Goal: Task Accomplishment & Management: Complete application form

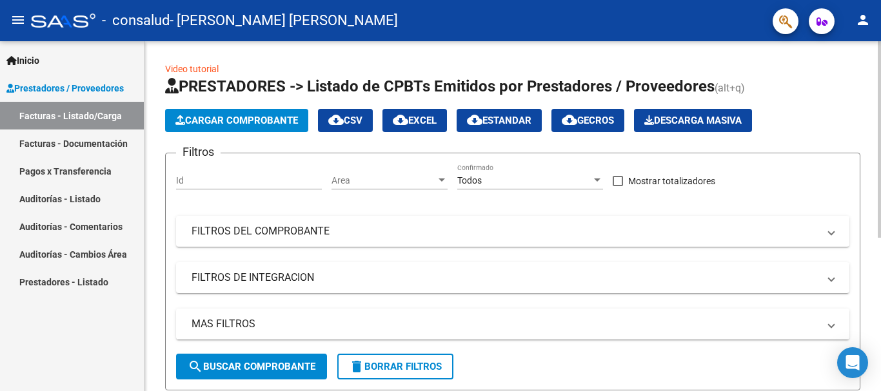
click at [220, 122] on span "Cargar Comprobante" at bounding box center [236, 121] width 122 height 12
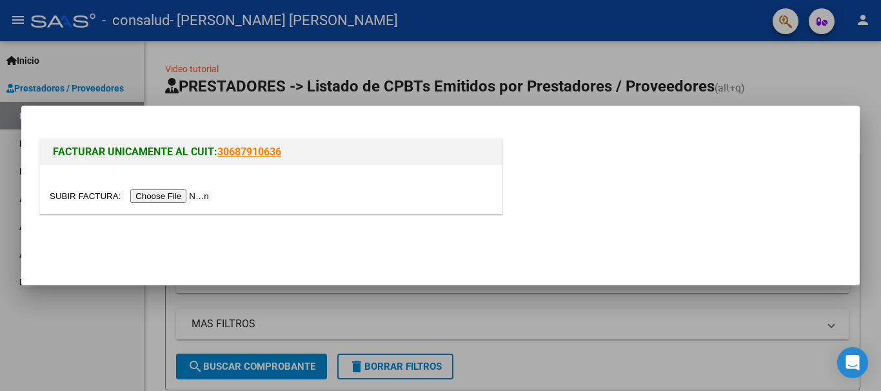
click at [182, 198] on input "file" at bounding box center [131, 197] width 163 height 14
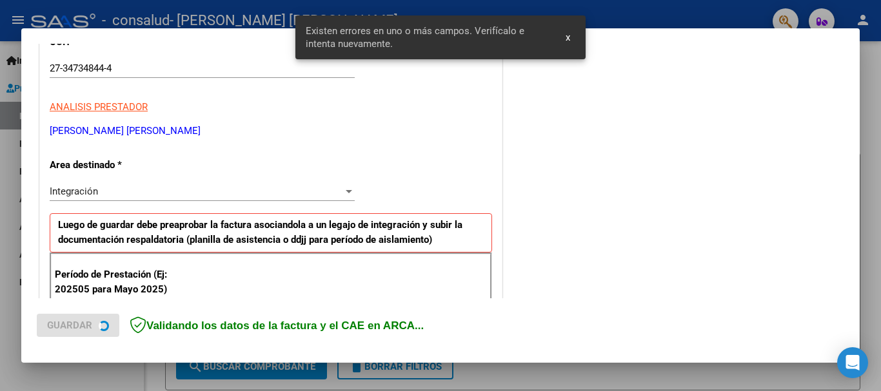
scroll to position [298, 0]
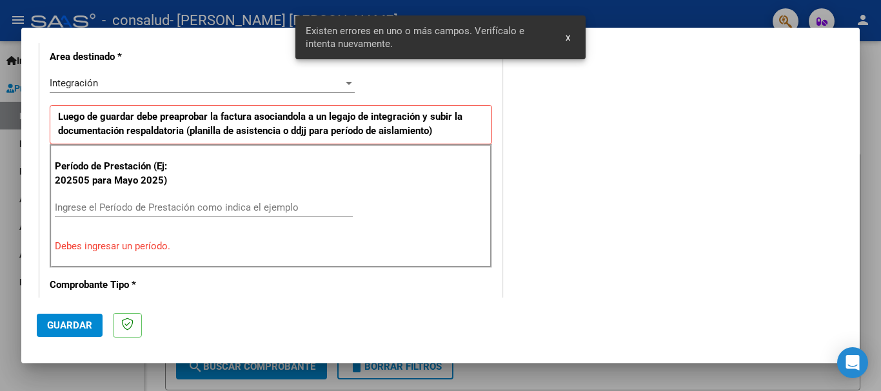
click at [124, 208] on input "Ingrese el Período de Prestación como indica el ejemplo" at bounding box center [204, 208] width 298 height 12
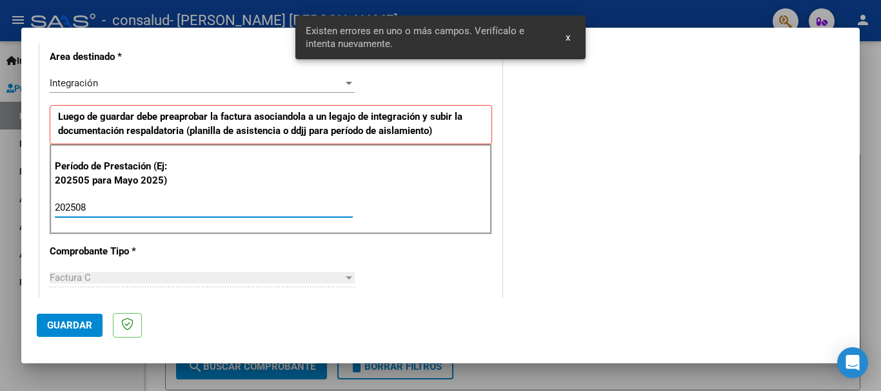
type input "202508"
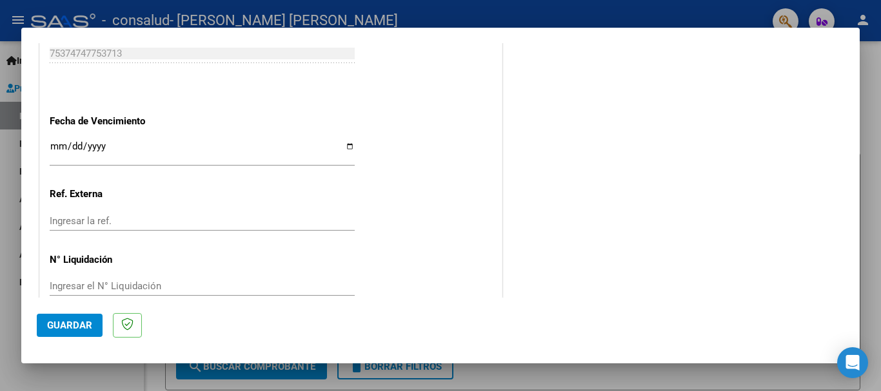
scroll to position [880, 0]
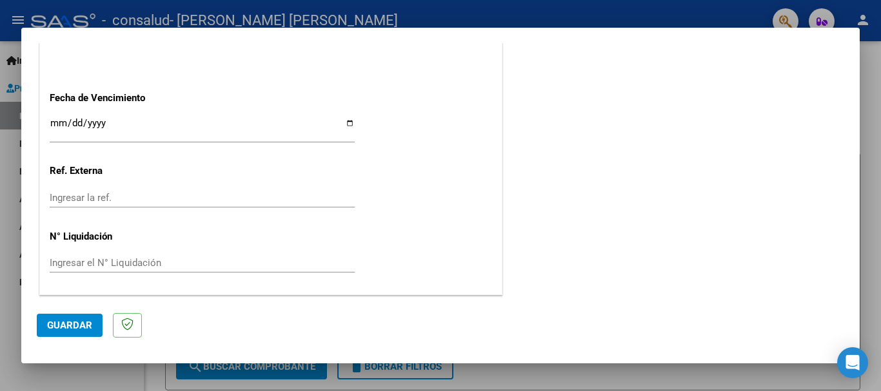
click at [68, 327] on span "Guardar" at bounding box center [69, 326] width 45 height 12
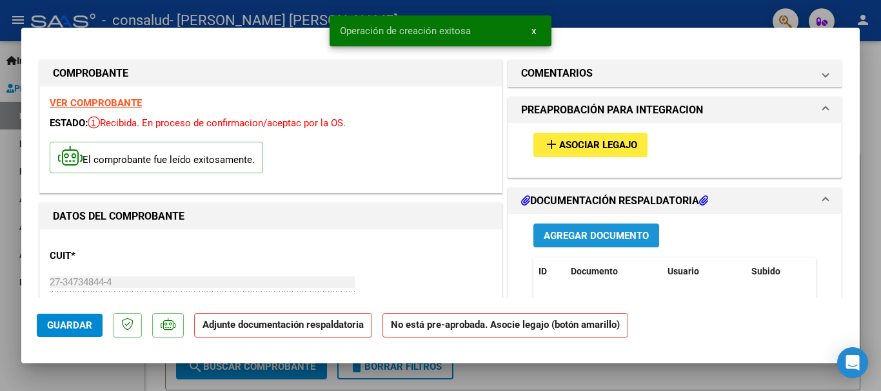
click at [573, 232] on span "Agregar Documento" at bounding box center [595, 236] width 105 height 12
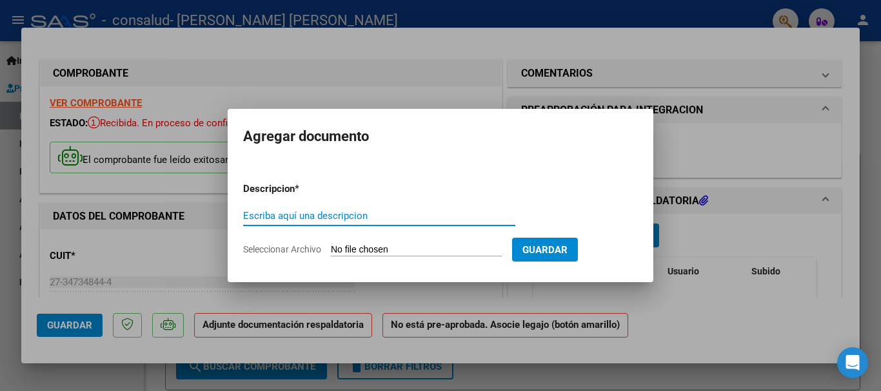
click at [290, 213] on input "Escriba aquí una descripcion" at bounding box center [379, 216] width 272 height 12
type input "Planilla de asistencia"
click at [511, 242] on form "Descripcion * Planilla de asistencia Escriba aquí una descripcion Seleccionar A…" at bounding box center [440, 219] width 395 height 94
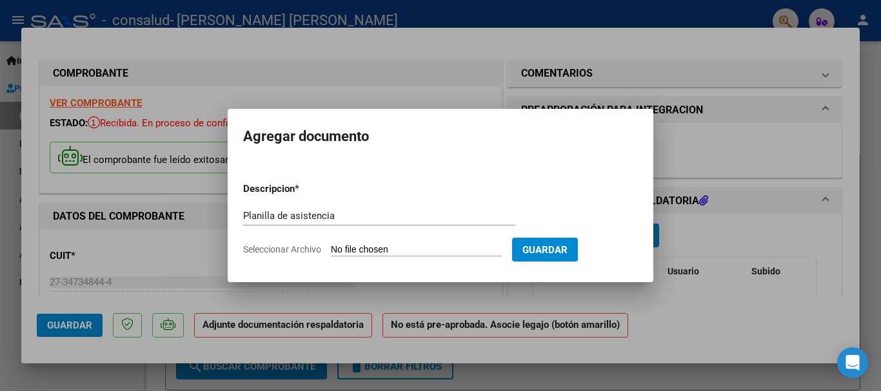
drag, startPoint x: 471, startPoint y: 243, endPoint x: 410, endPoint y: 249, distance: 60.9
click at [468, 244] on form "Descripcion * Planilla de asistencia Escriba aquí una descripcion Seleccionar A…" at bounding box center [440, 219] width 395 height 94
click at [410, 249] on input "Seleccionar Archivo" at bounding box center [416, 250] width 171 height 12
type input "C:\fakepath\planilla de asistencia.pdf"
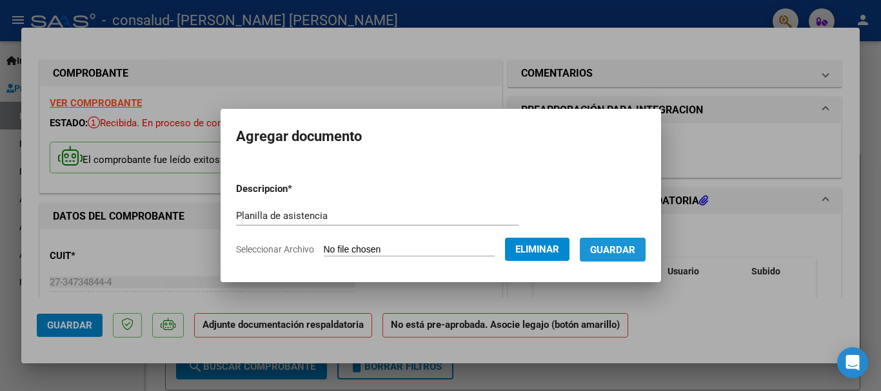
click at [627, 252] on span "Guardar" at bounding box center [612, 250] width 45 height 12
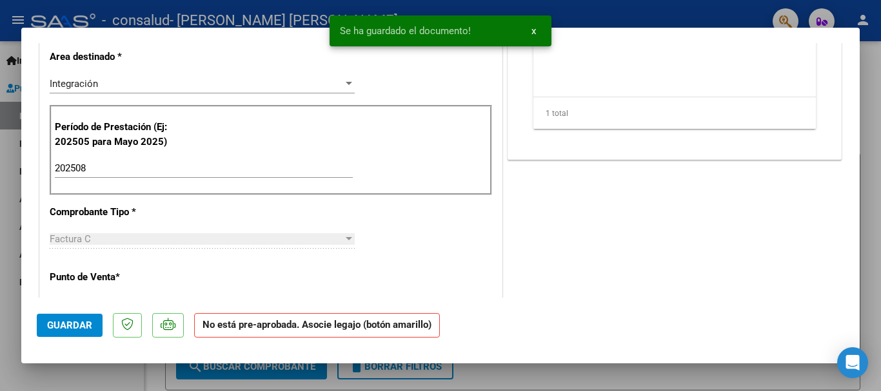
scroll to position [387, 0]
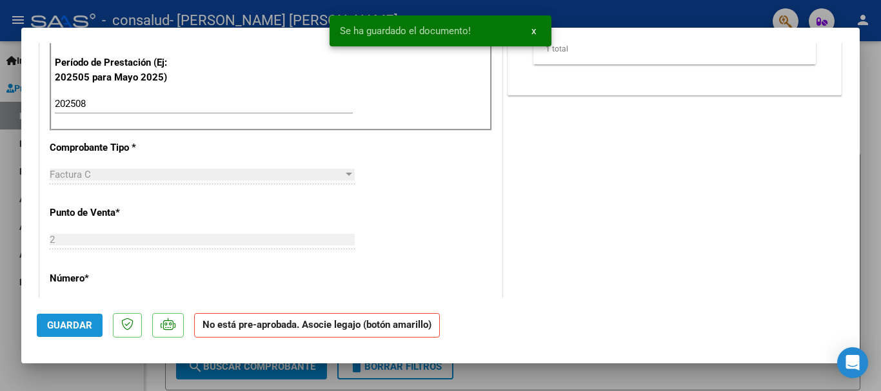
click at [71, 322] on span "Guardar" at bounding box center [69, 326] width 45 height 12
click at [6, 157] on div at bounding box center [440, 195] width 881 height 391
type input "$ 0,00"
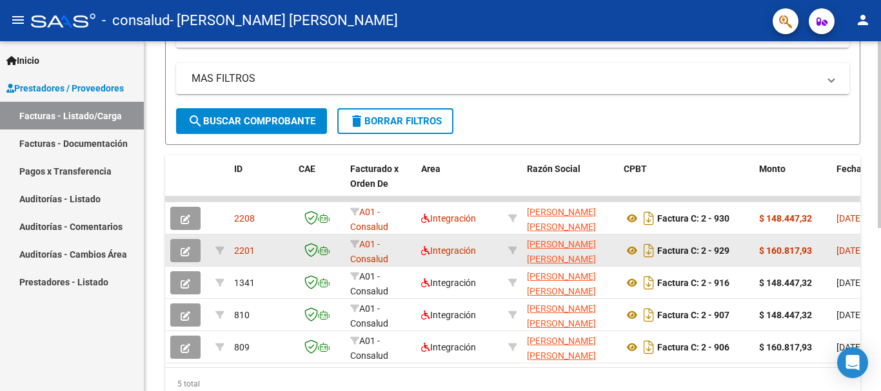
scroll to position [258, 0]
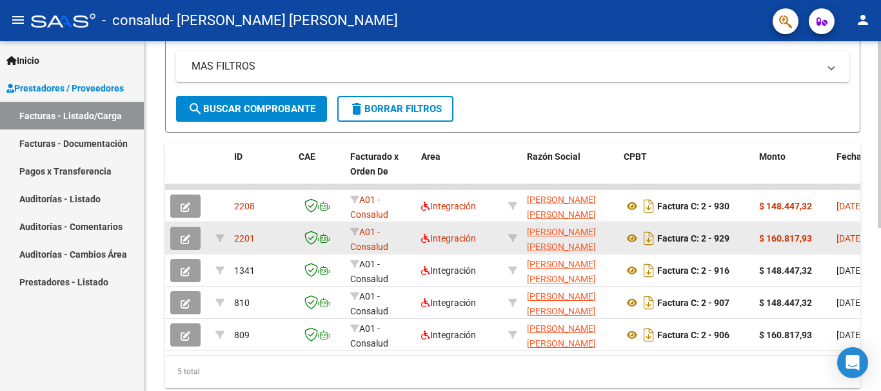
click at [187, 239] on icon "button" at bounding box center [186, 240] width 10 height 10
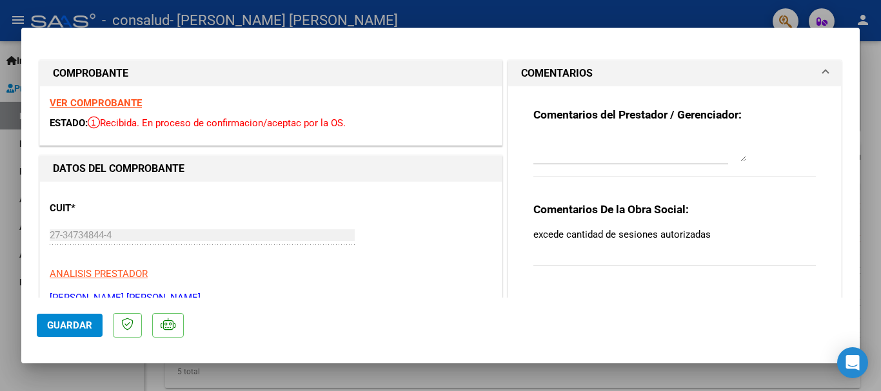
click at [872, 75] on div at bounding box center [440, 195] width 881 height 391
type input "$ 0,00"
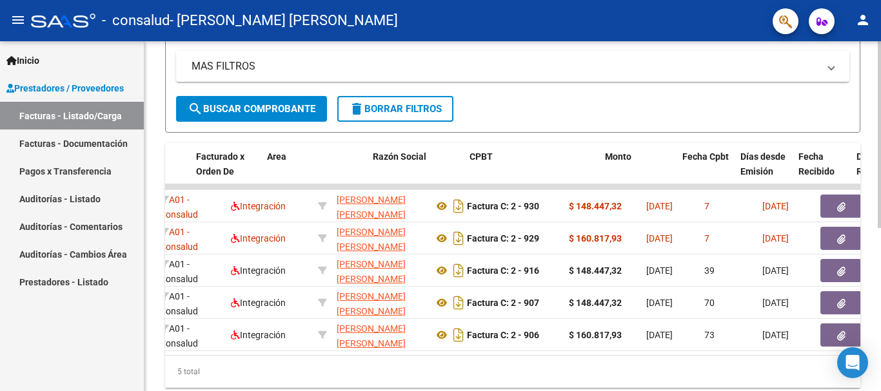
scroll to position [0, 0]
